Goal: Task Accomplishment & Management: Manage account settings

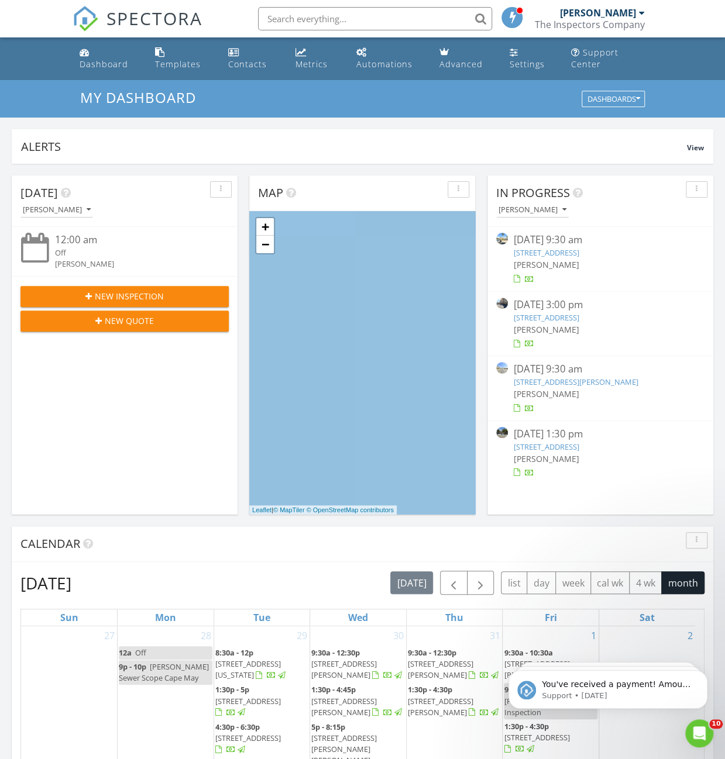
click at [594, 269] on div "[PERSON_NAME]" at bounding box center [601, 265] width 174 height 12
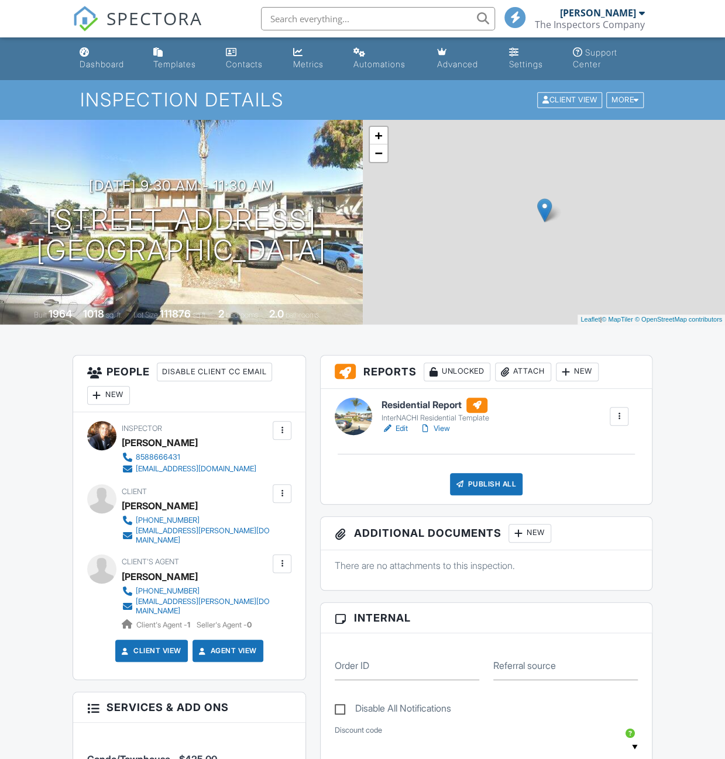
click at [620, 417] on div at bounding box center [619, 417] width 12 height 12
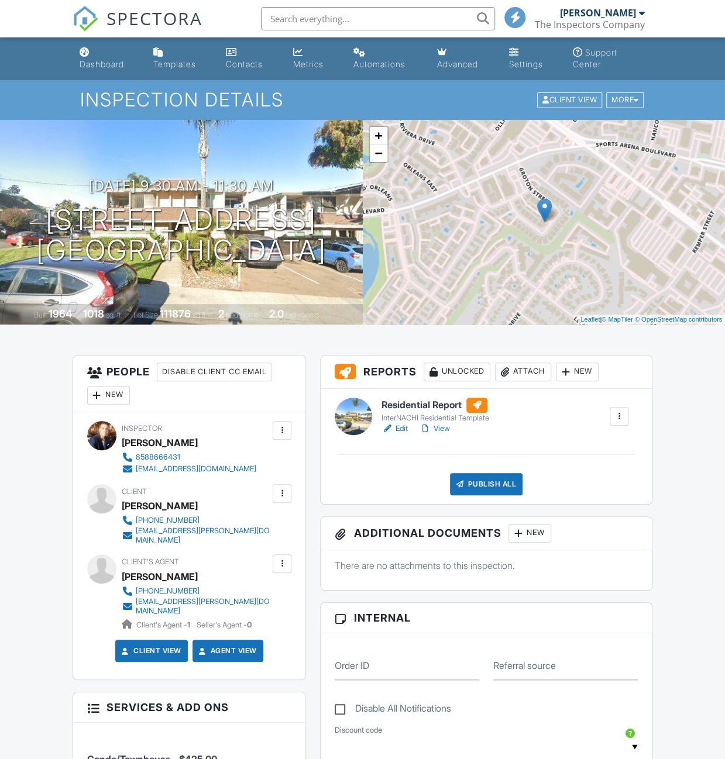
click at [620, 417] on div at bounding box center [619, 417] width 12 height 12
click at [613, 417] on div at bounding box center [619, 417] width 12 height 12
click at [576, 501] on div "Delete" at bounding box center [584, 507] width 25 height 13
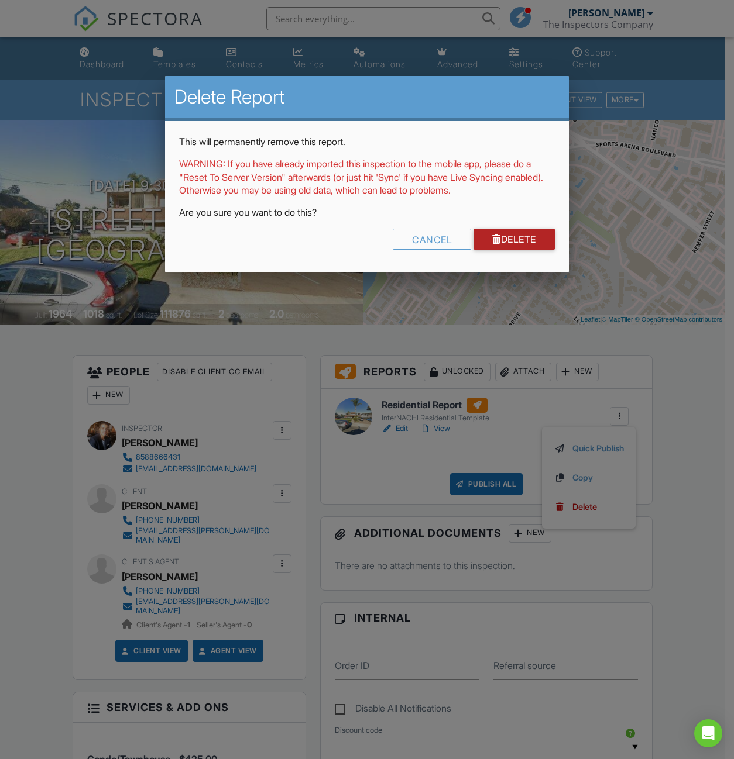
click at [497, 236] on link "Delete" at bounding box center [513, 239] width 81 height 21
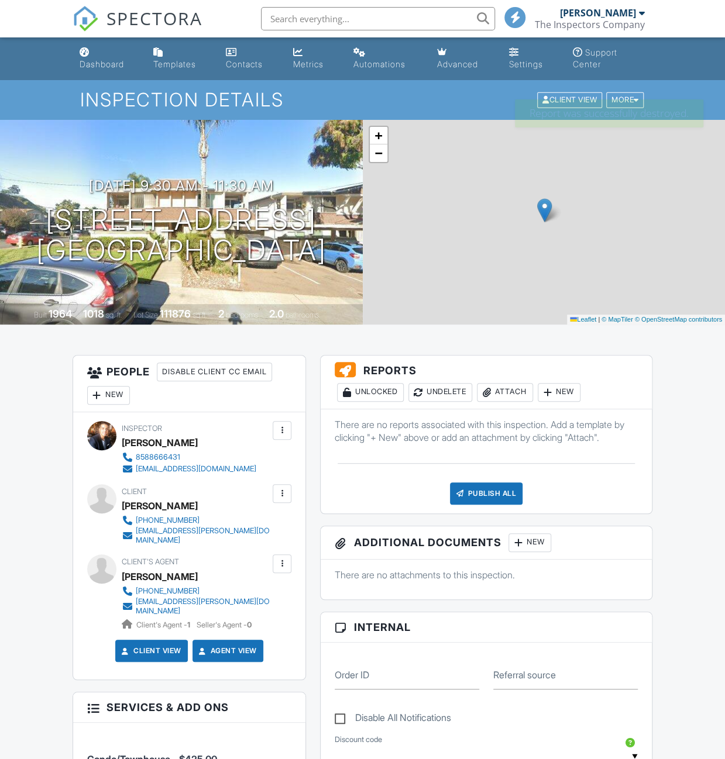
click at [513, 386] on div "Attach" at bounding box center [505, 392] width 56 height 19
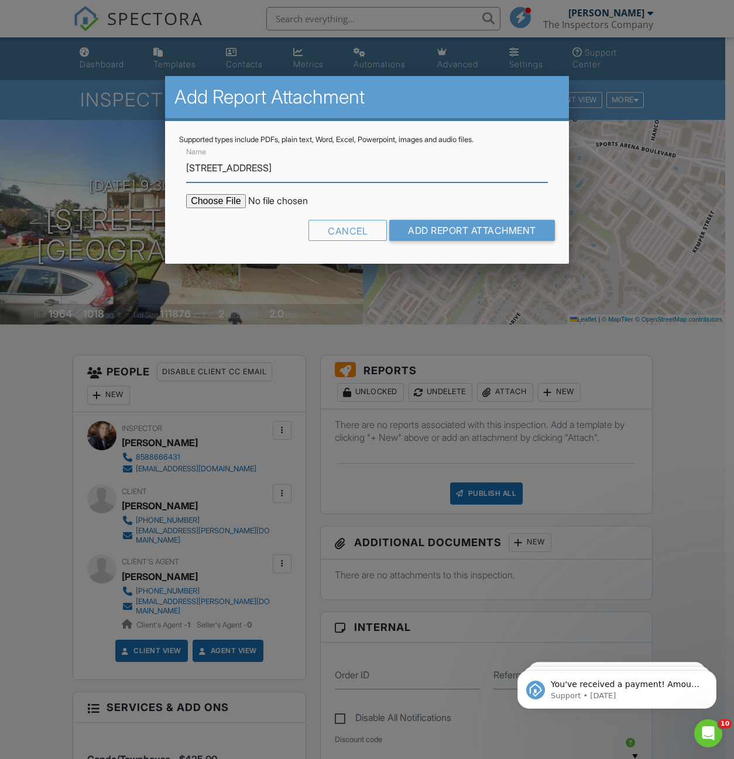
type input "[STREET_ADDRESS]"
click at [218, 207] on input "file" at bounding box center [285, 201] width 199 height 14
type input "C:\fakepath\3116_Groton_Way_8-26-25.pdf"
click at [436, 226] on input "Add Report Attachment" at bounding box center [472, 230] width 166 height 21
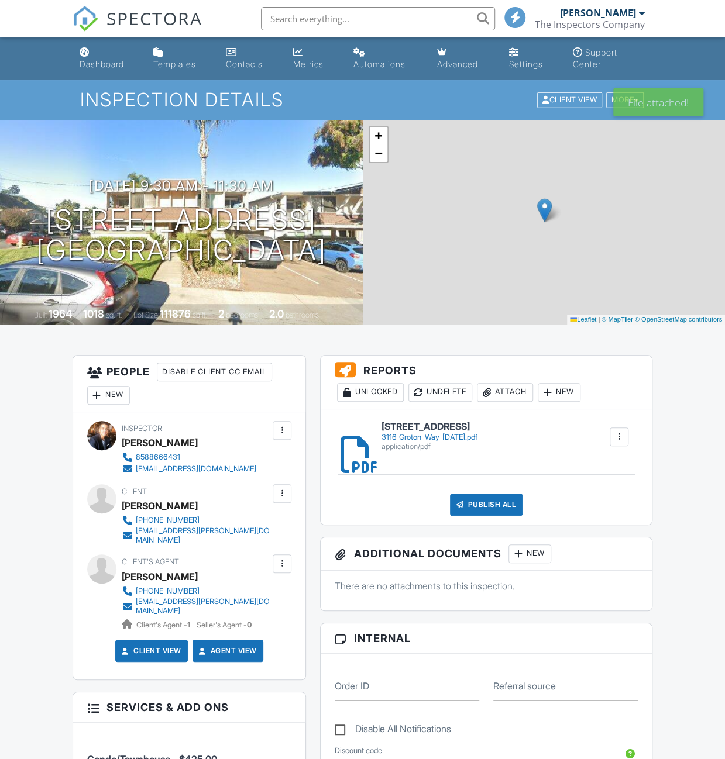
click at [620, 444] on div at bounding box center [619, 437] width 19 height 19
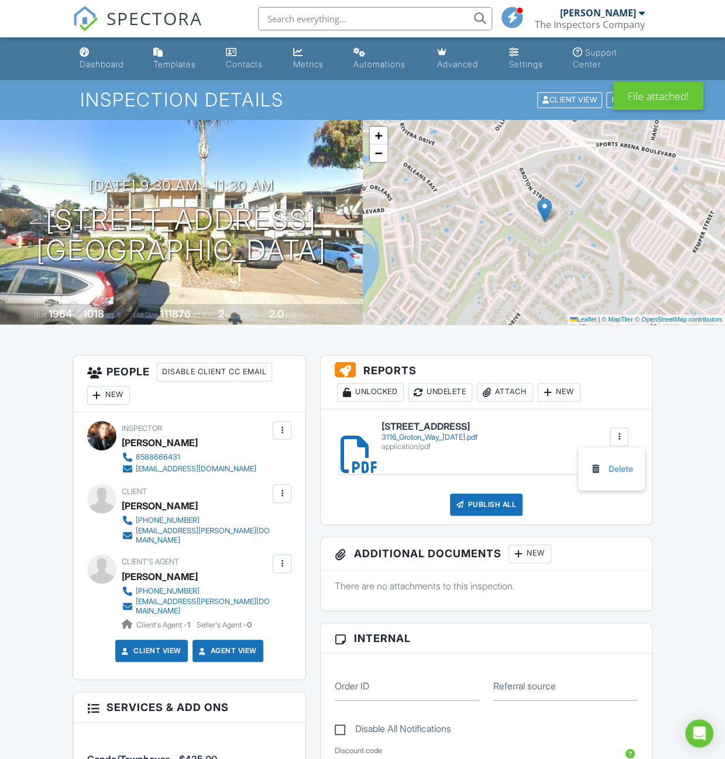
drag, startPoint x: 601, startPoint y: 466, endPoint x: 724, endPoint y: 65, distance: 419.5
click at [601, 466] on link "Delete" at bounding box center [611, 469] width 43 height 13
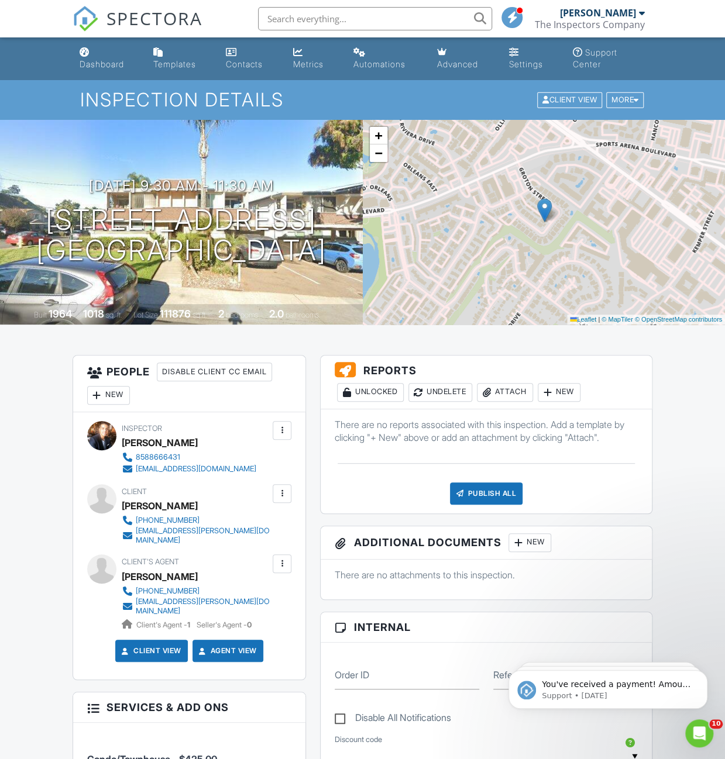
click at [522, 389] on div "Attach" at bounding box center [505, 392] width 56 height 19
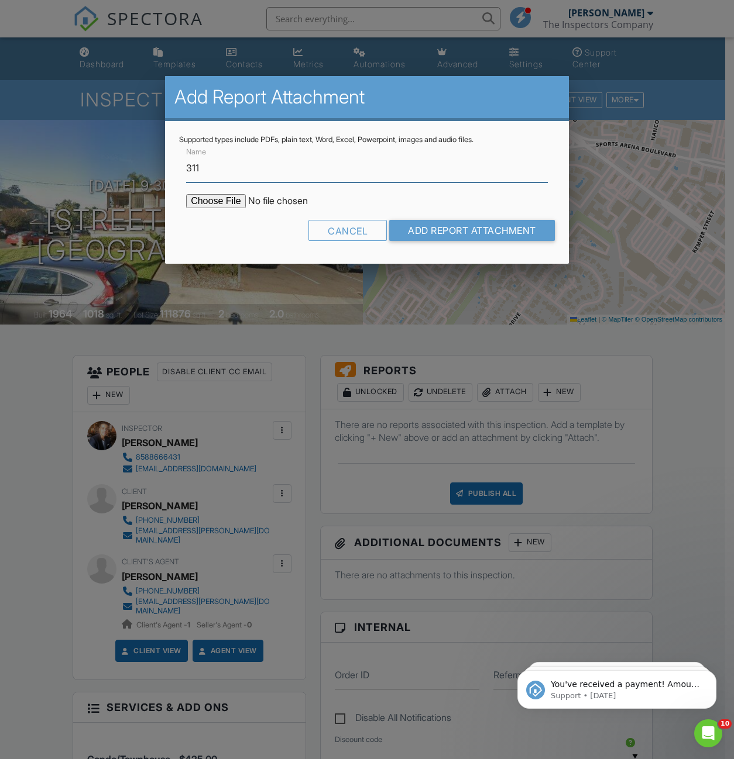
type input "[STREET_ADDRESS]"
click at [199, 199] on input "file" at bounding box center [285, 201] width 199 height 14
click at [232, 196] on input "file" at bounding box center [285, 201] width 199 height 14
type input "C:\fakepath\3116_Groton_Way_8-26-25.pdf"
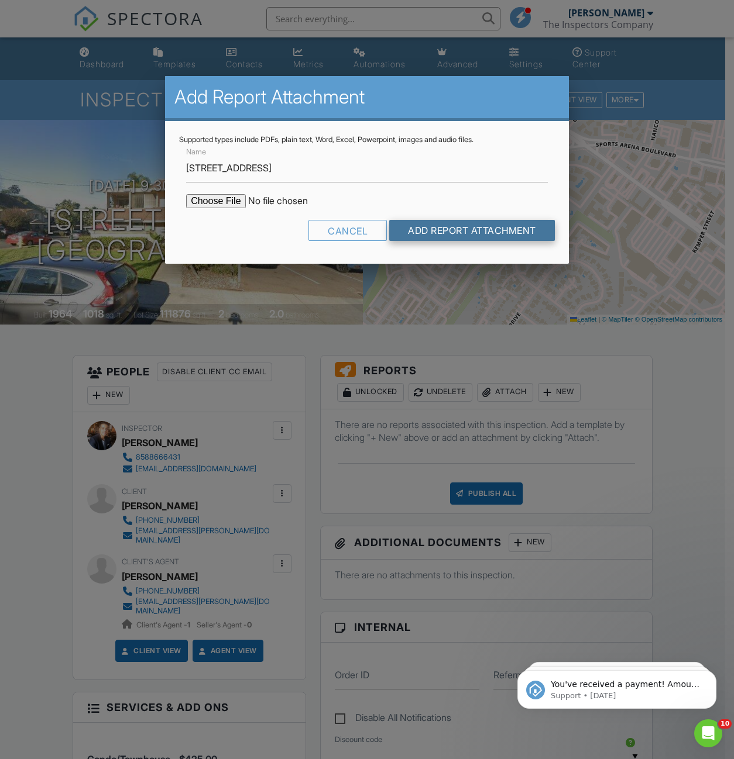
click at [481, 230] on input "Add Report Attachment" at bounding box center [472, 230] width 166 height 21
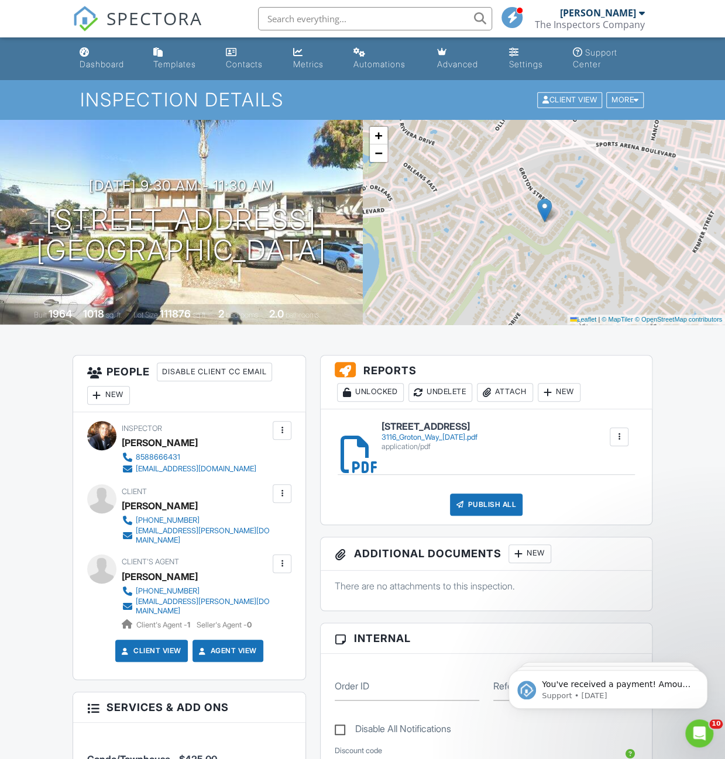
click at [483, 495] on div "Publish All" at bounding box center [486, 505] width 73 height 22
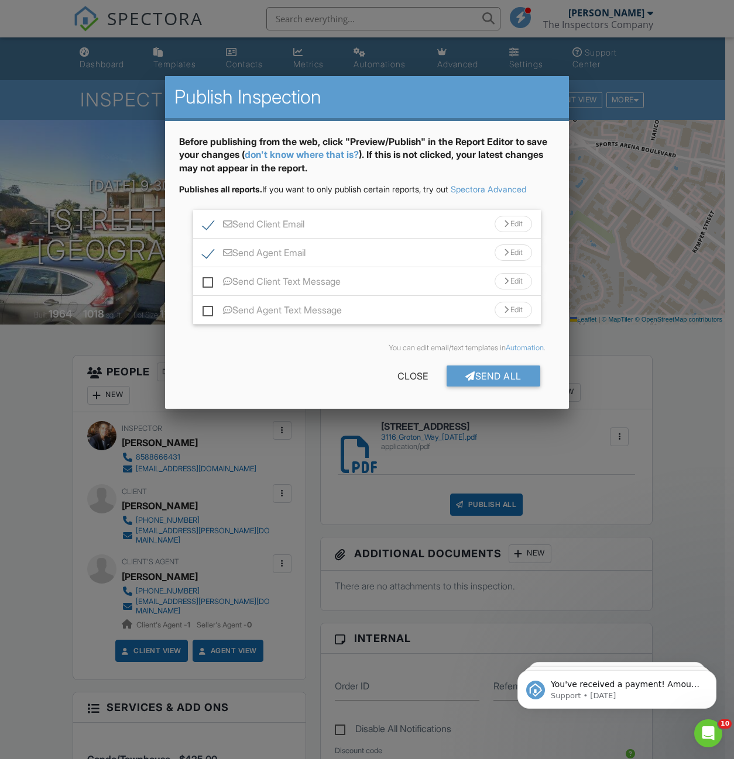
click at [211, 281] on label "Send Client Text Message" at bounding box center [271, 283] width 138 height 15
click at [210, 280] on input "Send Client Text Message" at bounding box center [206, 276] width 8 height 8
checkbox input "true"
click at [209, 315] on label "Send Agent Text Message" at bounding box center [271, 312] width 139 height 15
click at [209, 308] on input "Send Agent Text Message" at bounding box center [206, 305] width 8 height 8
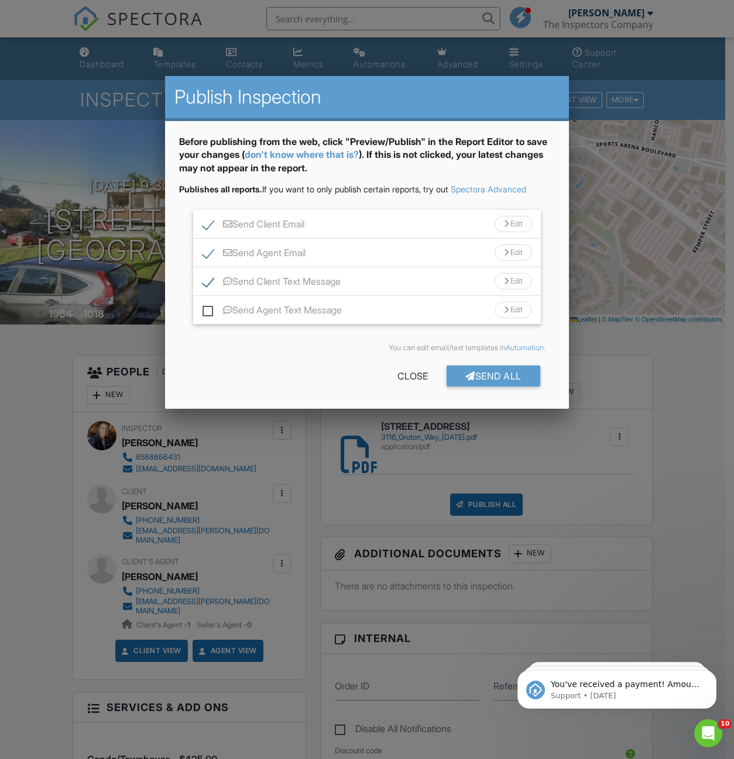
checkbox input "true"
click at [483, 379] on div "Send All" at bounding box center [493, 376] width 94 height 21
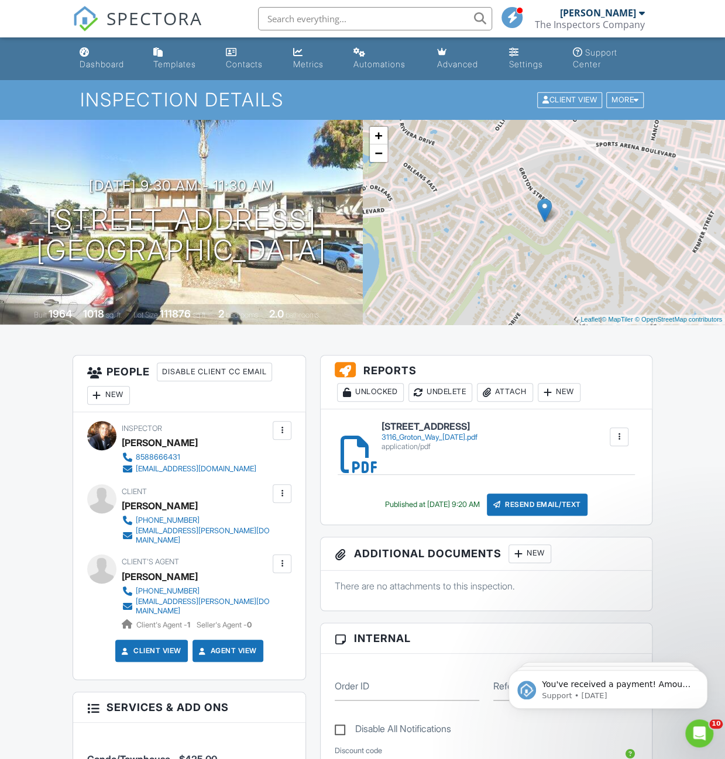
click at [99, 61] on div "Dashboard" at bounding box center [102, 64] width 44 height 10
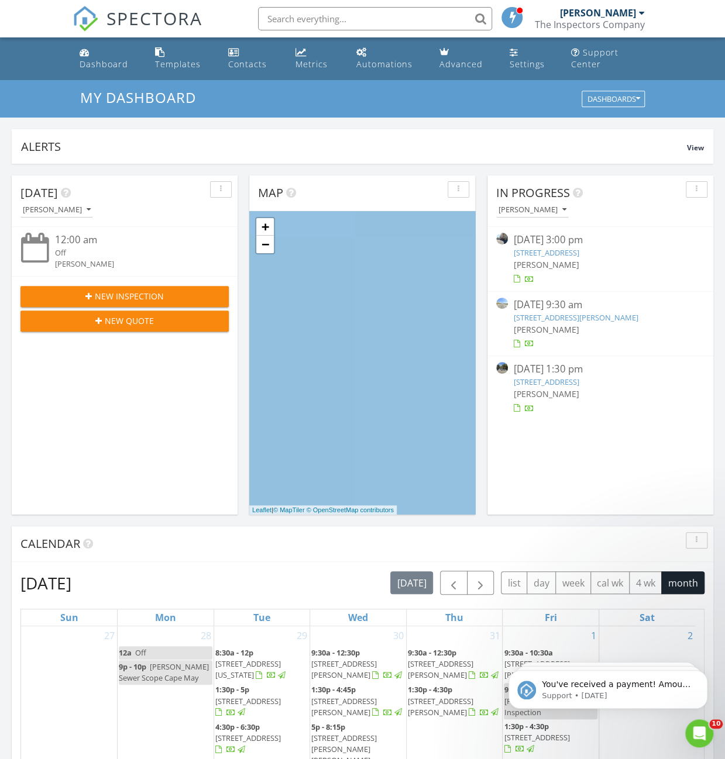
click at [561, 256] on link "3972 Albatross St 203, San Diego, CA 92103" at bounding box center [547, 252] width 66 height 11
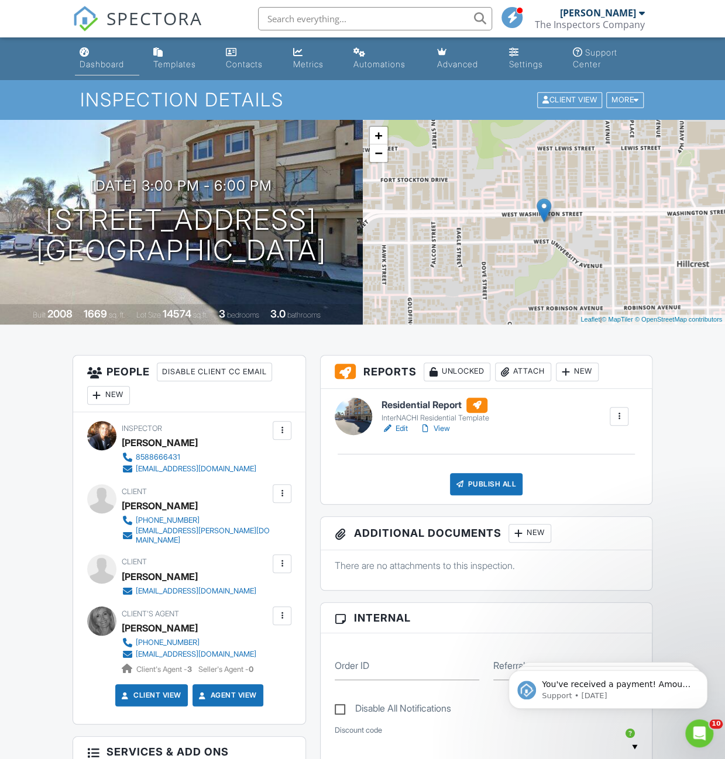
click at [105, 72] on link "Dashboard" at bounding box center [107, 58] width 64 height 33
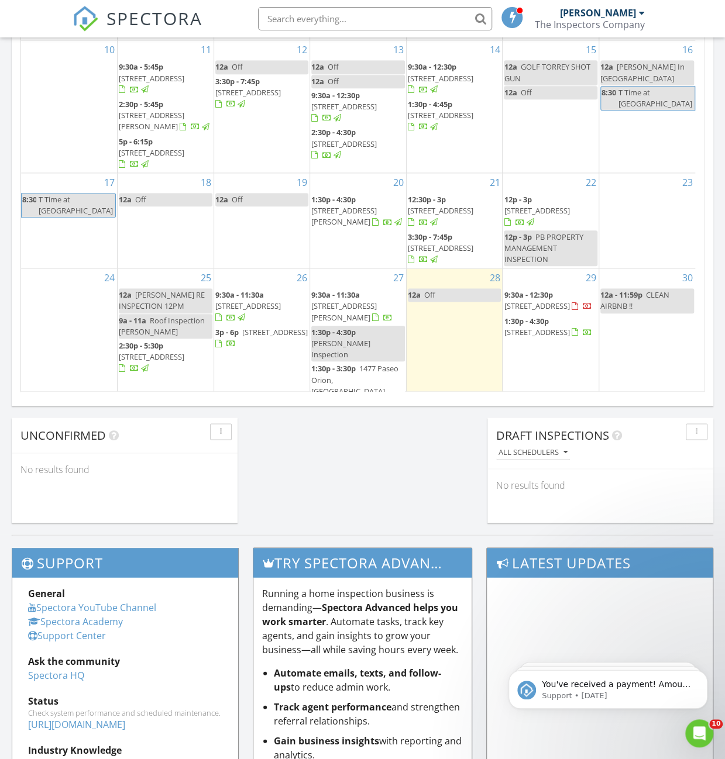
scroll to position [728, 0]
